Goal: Information Seeking & Learning: Understand process/instructions

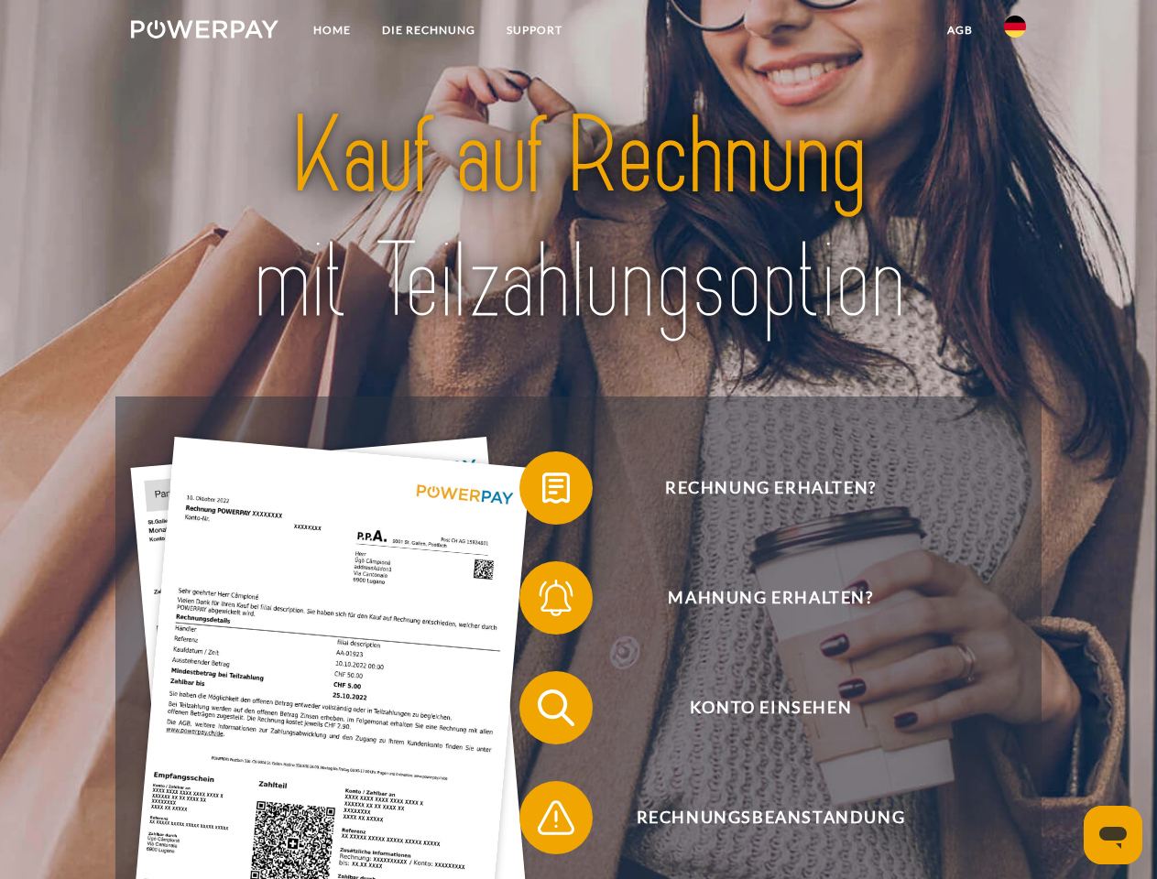
click at [204, 32] on img at bounding box center [204, 29] width 147 height 18
click at [1015, 32] on img at bounding box center [1015, 27] width 22 height 22
click at [959, 30] on link "agb" at bounding box center [959, 30] width 57 height 33
click at [542, 492] on span at bounding box center [529, 488] width 92 height 92
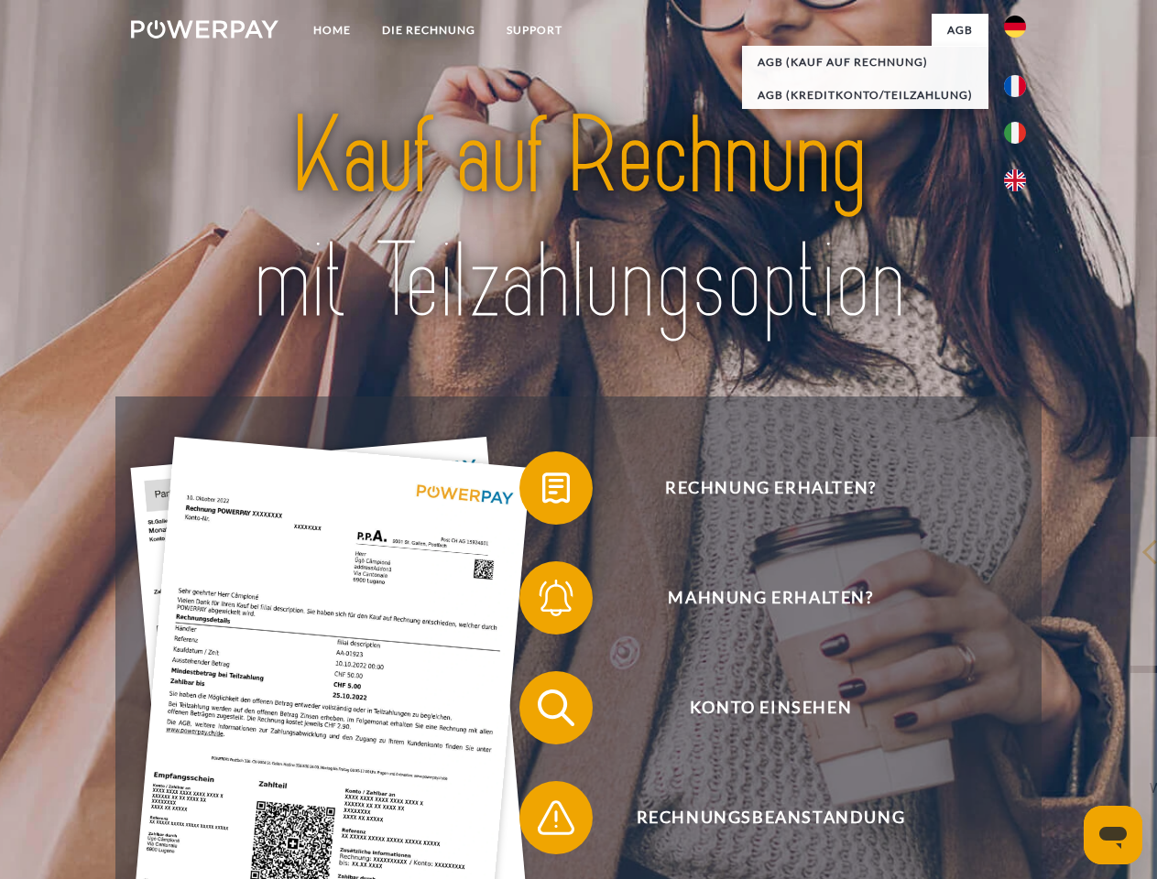
click at [542, 602] on span at bounding box center [529, 598] width 92 height 92
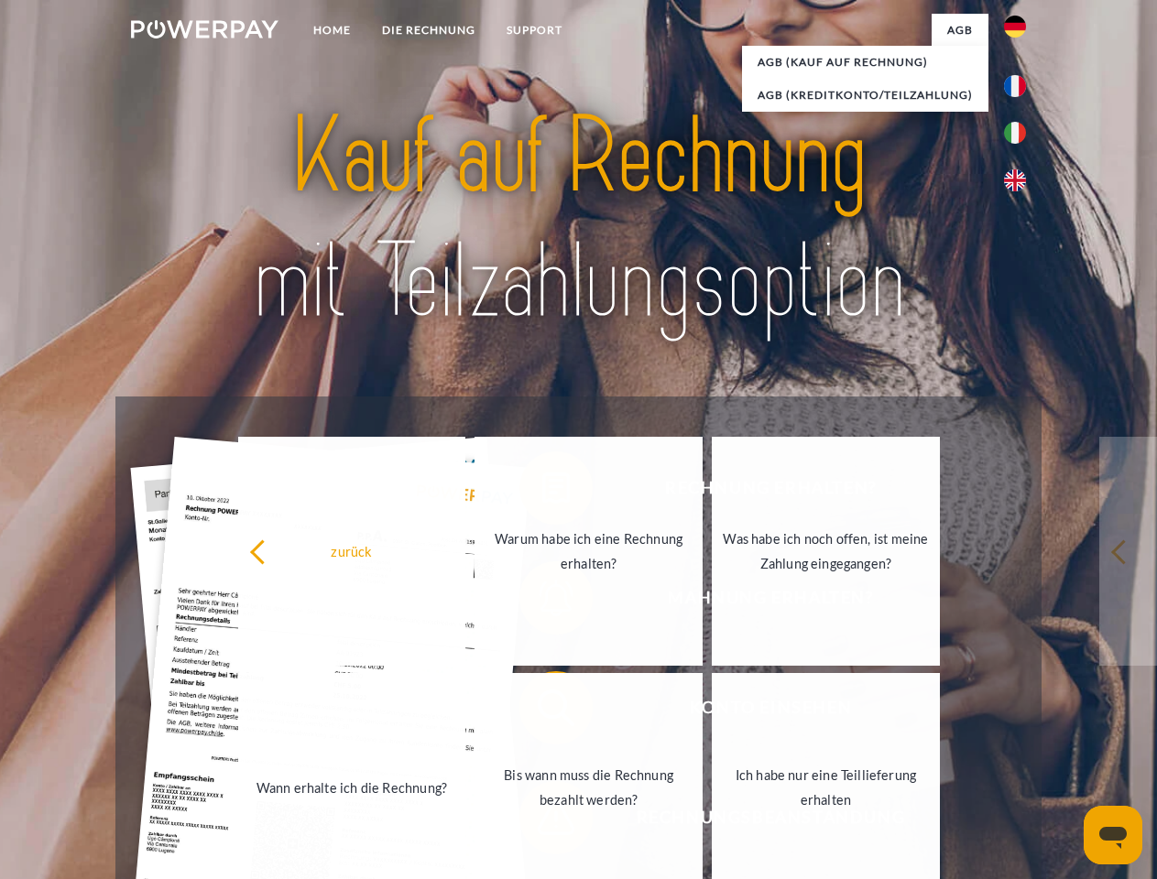
click at [542, 712] on link "Bis wann muss die Rechnung bezahlt werden?" at bounding box center [588, 787] width 228 height 229
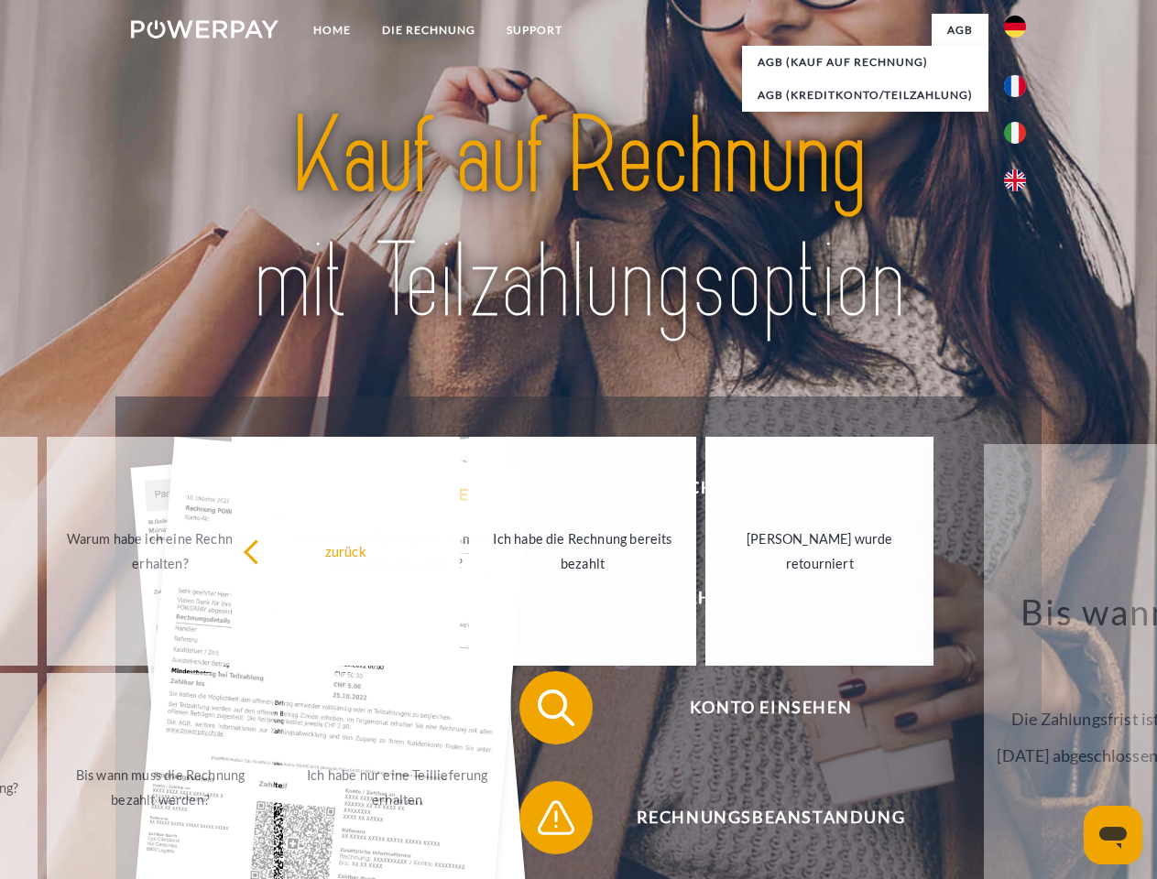
click at [542, 821] on span at bounding box center [529, 818] width 92 height 92
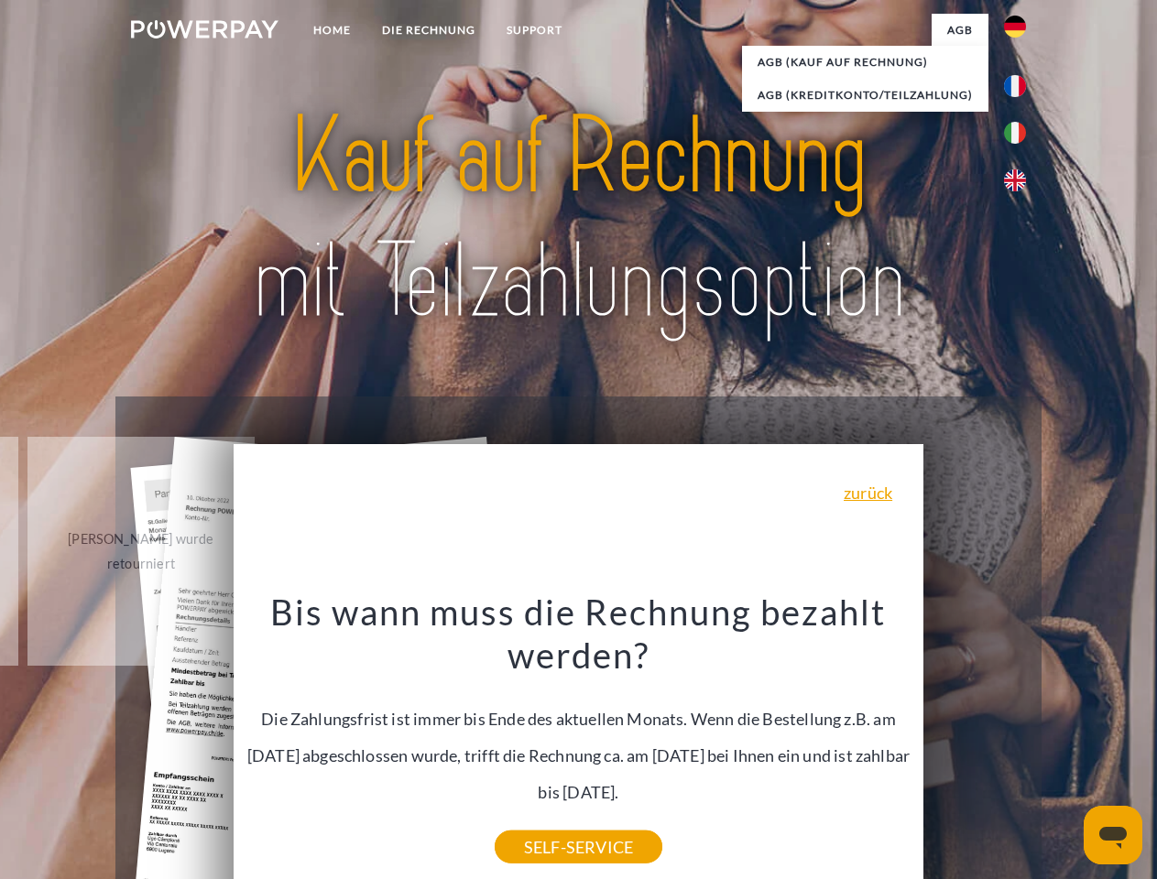
click at [1113, 835] on icon "Messaging-Fenster öffnen" at bounding box center [1112, 838] width 27 height 22
